Goal: Task Accomplishment & Management: Manage account settings

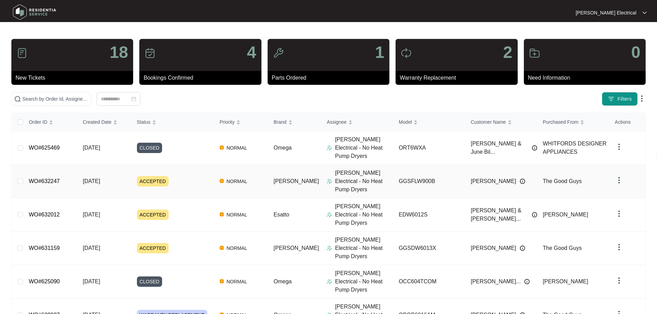
click at [164, 176] on span "ACCEPTED" at bounding box center [153, 181] width 32 height 10
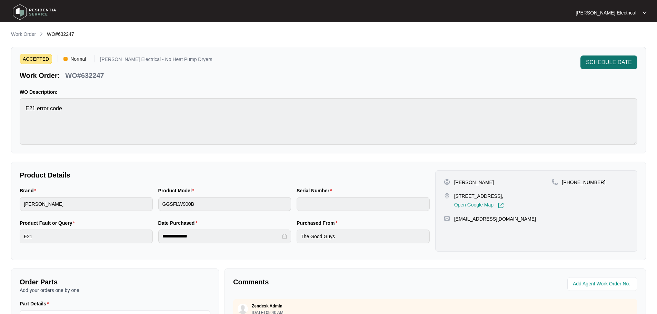
click at [617, 62] on span "SCHEDULE DATE" at bounding box center [609, 62] width 46 height 8
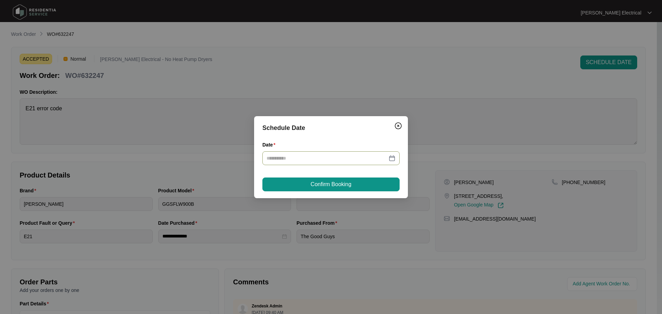
click at [391, 158] on div at bounding box center [331, 159] width 129 height 8
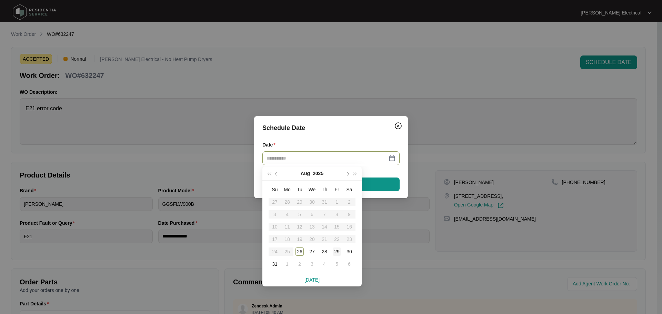
type input "**********"
click at [337, 251] on div "29" at bounding box center [337, 252] width 8 height 8
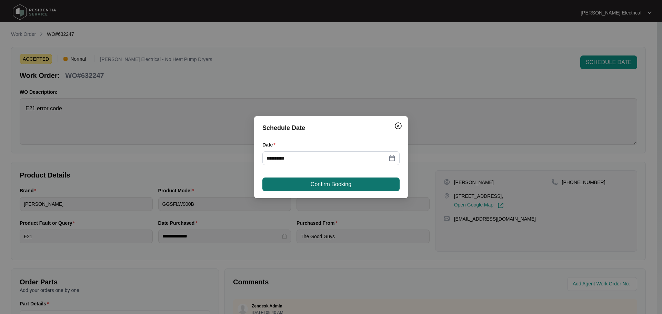
click at [332, 185] on span "Confirm Booking" at bounding box center [331, 184] width 41 height 8
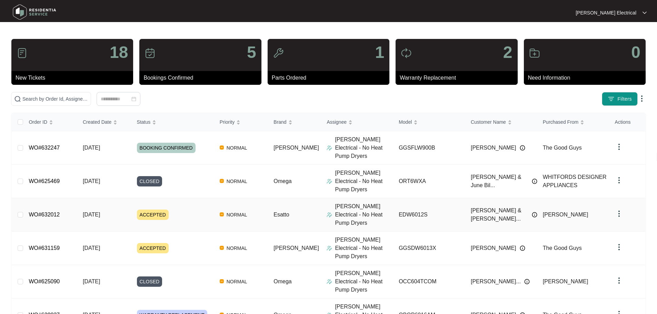
click at [147, 210] on span "ACCEPTED" at bounding box center [153, 215] width 32 height 10
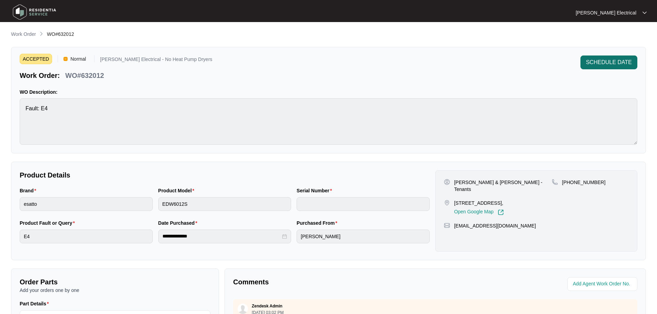
click at [596, 65] on span "SCHEDULE DATE" at bounding box center [609, 62] width 46 height 8
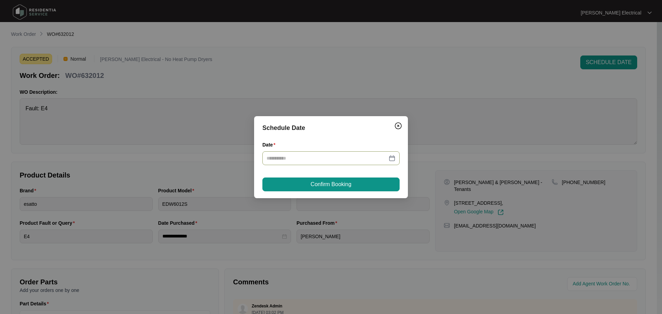
click at [390, 159] on div at bounding box center [331, 159] width 129 height 8
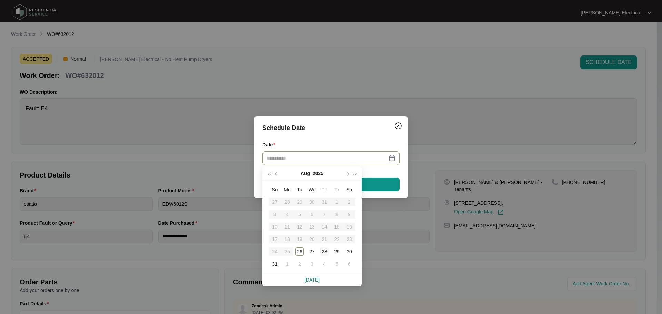
type input "**********"
click at [326, 252] on div "28" at bounding box center [325, 252] width 8 height 8
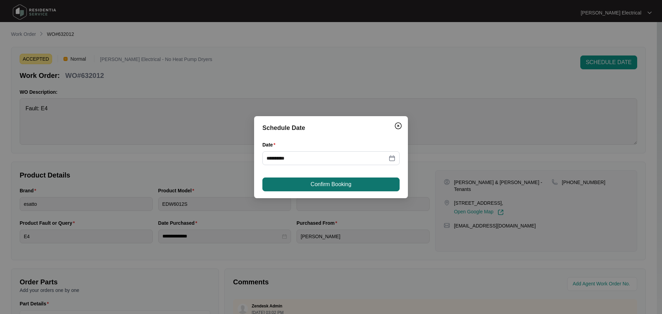
click at [328, 187] on span "Confirm Booking" at bounding box center [331, 184] width 41 height 8
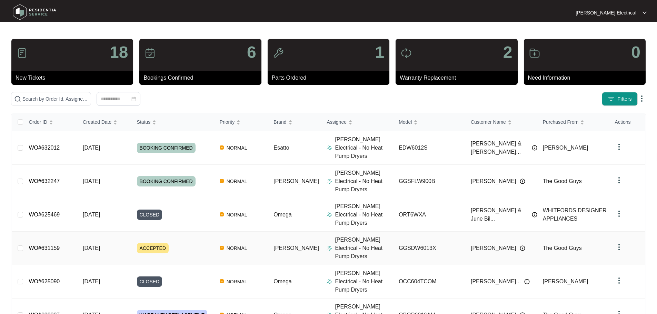
click at [157, 243] on span "ACCEPTED" at bounding box center [153, 248] width 32 height 10
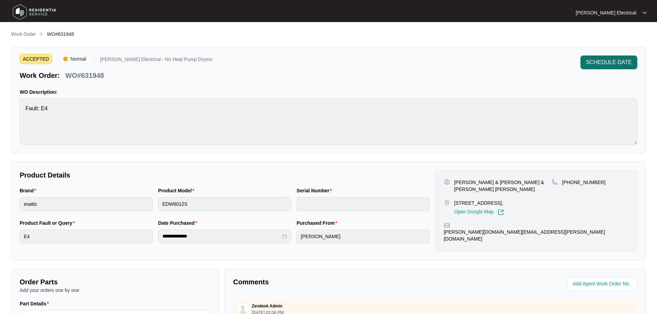
click at [612, 60] on span "SCHEDULE DATE" at bounding box center [609, 62] width 46 height 8
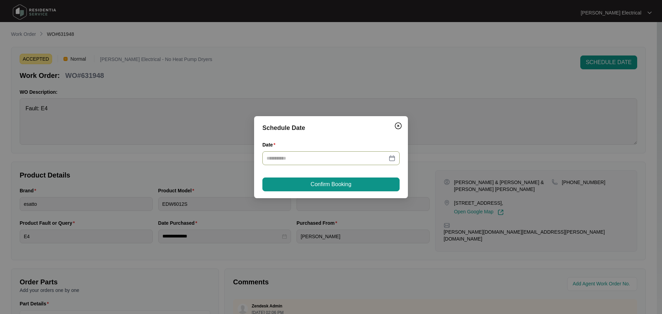
click at [392, 159] on div at bounding box center [331, 159] width 129 height 8
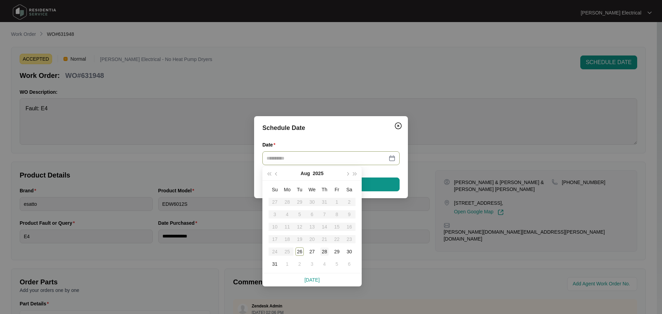
type input "**********"
click at [325, 251] on div "28" at bounding box center [325, 252] width 8 height 8
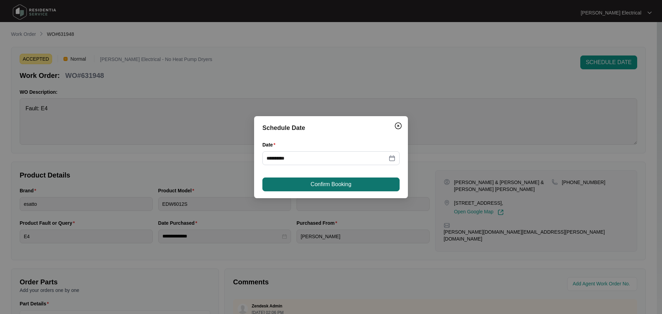
click at [329, 183] on span "Confirm Booking" at bounding box center [331, 184] width 41 height 8
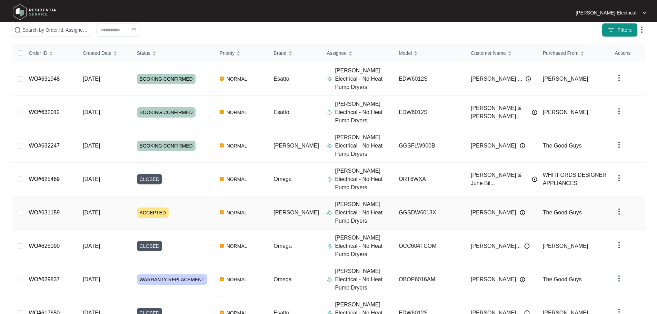
scroll to position [102, 0]
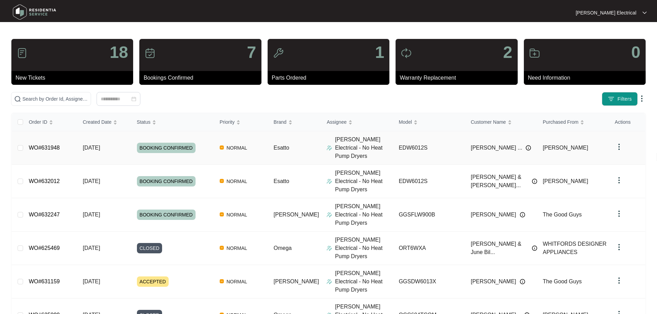
scroll to position [102, 0]
